Goal: Transaction & Acquisition: Book appointment/travel/reservation

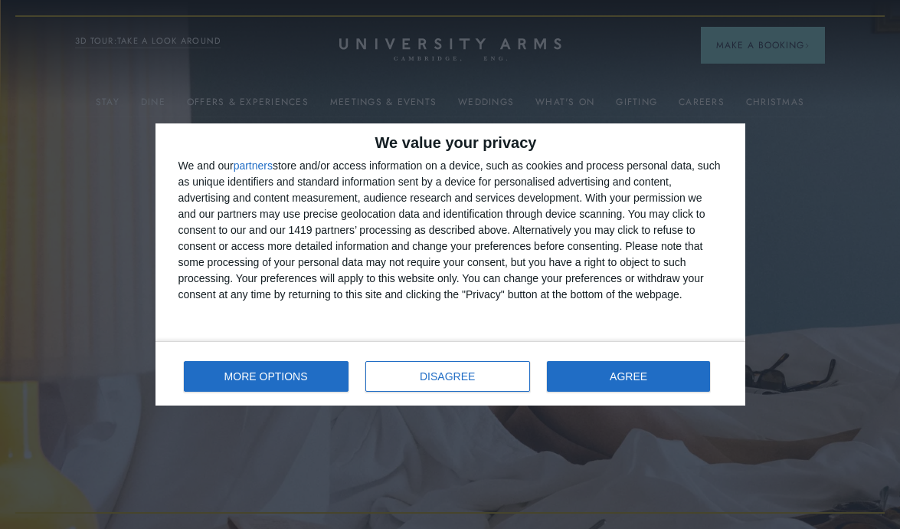
click at [270, 375] on span "MORE OPTIONS" at bounding box center [265, 376] width 83 height 11
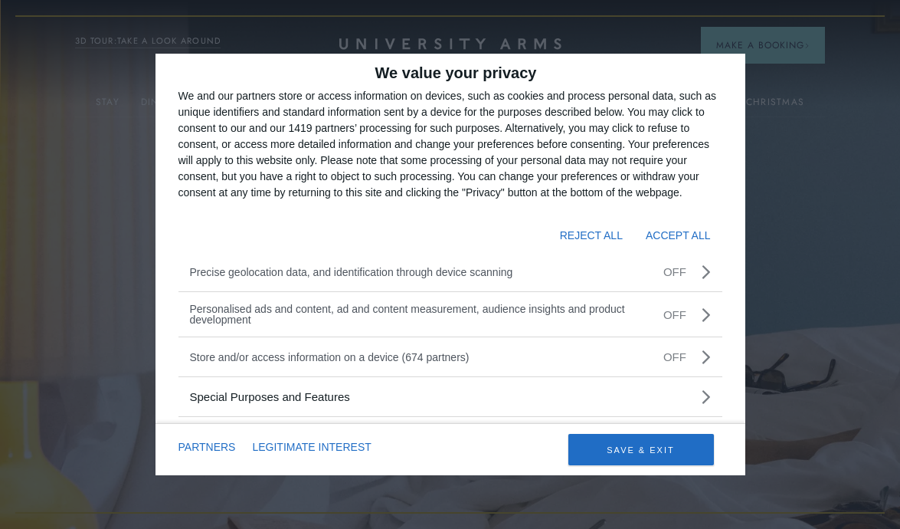
click at [575, 229] on button "REJECT ALL" at bounding box center [591, 235] width 63 height 26
click at [587, 232] on button "REJECT ALL" at bounding box center [591, 235] width 63 height 26
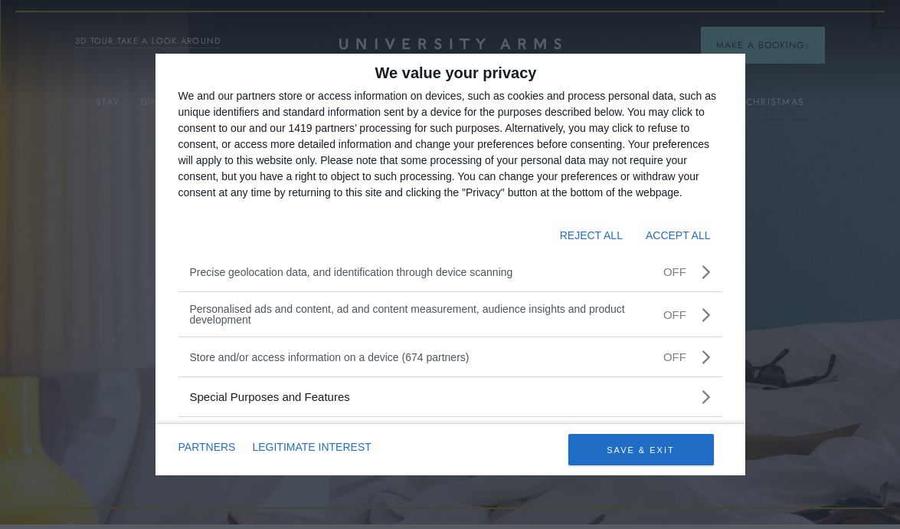
click at [580, 231] on button "REJECT ALL" at bounding box center [591, 235] width 63 height 26
click at [644, 444] on button "SAVE & EXIT" at bounding box center [641, 449] width 146 height 31
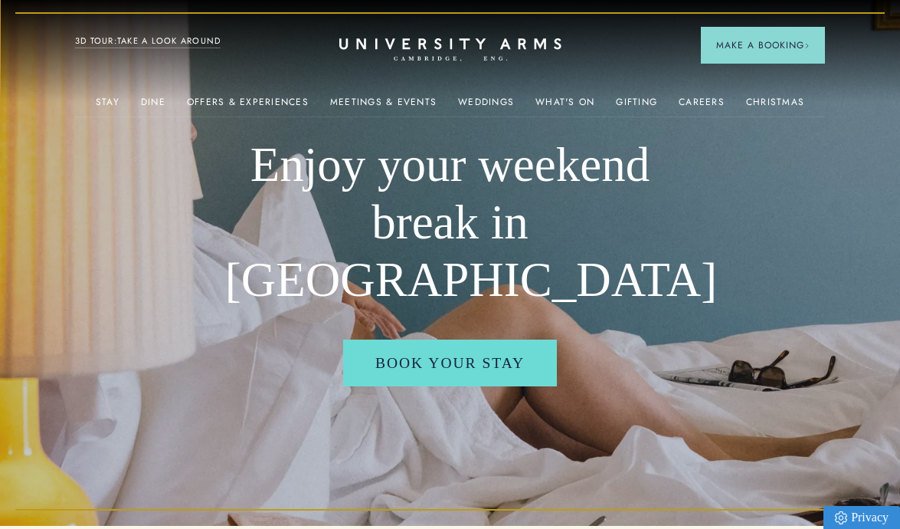
scroll to position [3, 0]
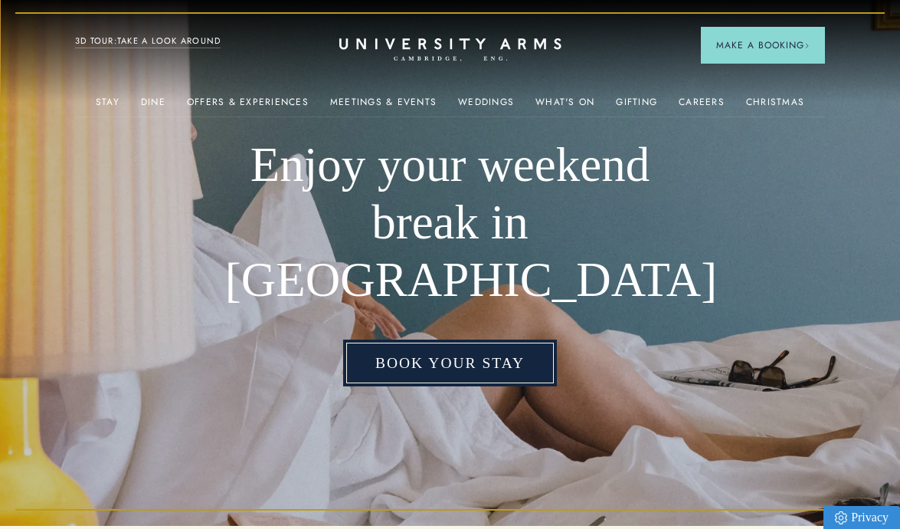
click at [477, 339] on link "Book your stay" at bounding box center [450, 362] width 214 height 47
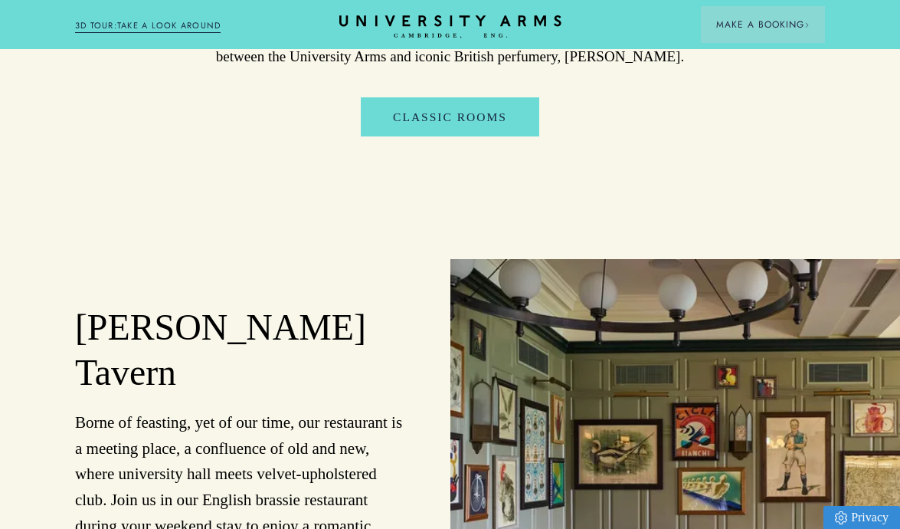
scroll to position [2606, 0]
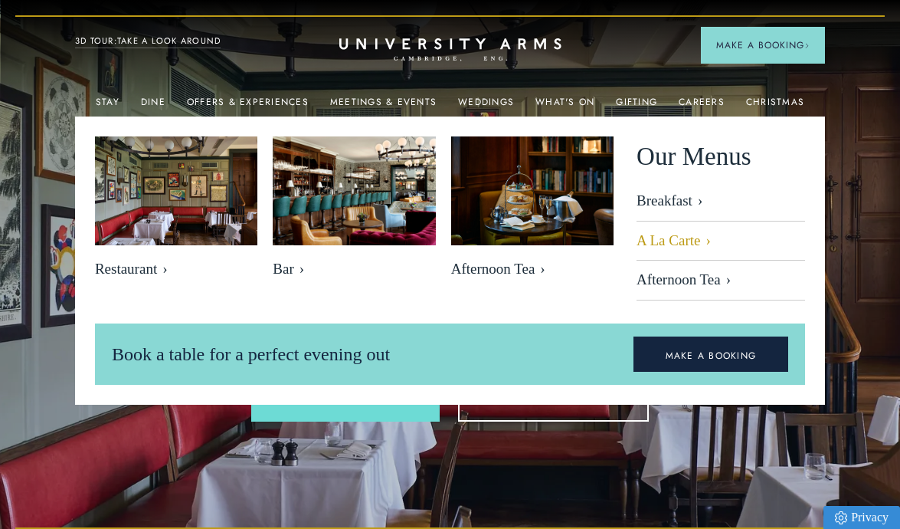
click at [676, 234] on link "A La Carte" at bounding box center [721, 241] width 169 height 40
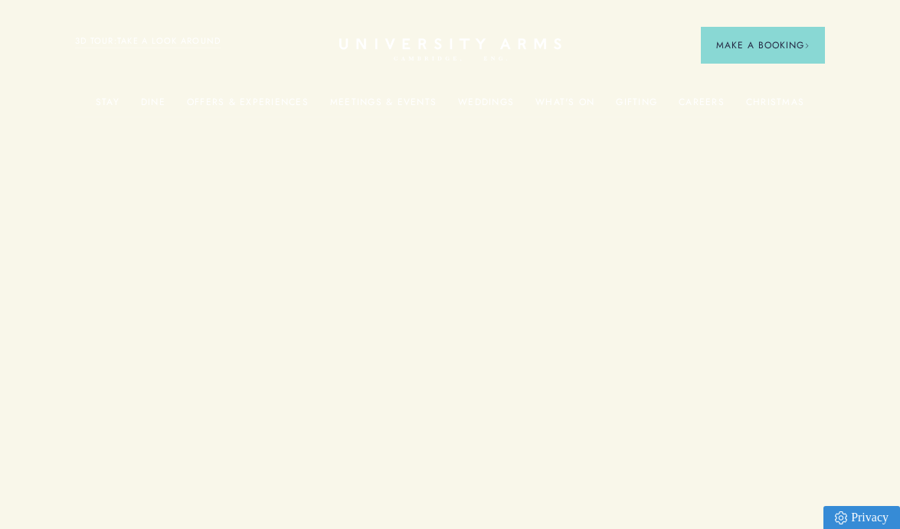
scroll to position [2606, 0]
